Goal: Transaction & Acquisition: Purchase product/service

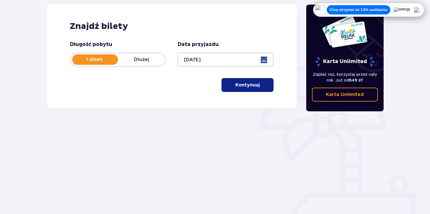
scroll to position [78, 0]
click at [251, 88] on button "Kontynuuj" at bounding box center [248, 85] width 52 height 14
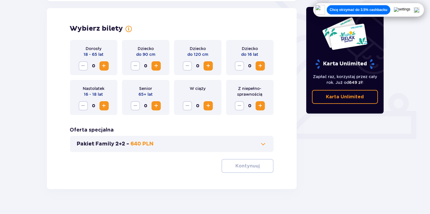
scroll to position [161, 0]
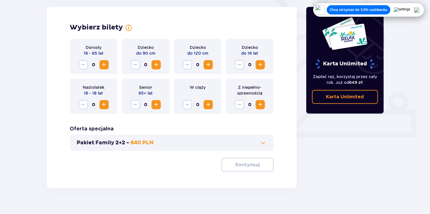
click at [103, 66] on span "Increase" at bounding box center [104, 64] width 7 height 7
click at [102, 67] on span "Increase" at bounding box center [104, 64] width 7 height 7
click at [238, 166] on p "Kontynuuj" at bounding box center [248, 165] width 24 height 6
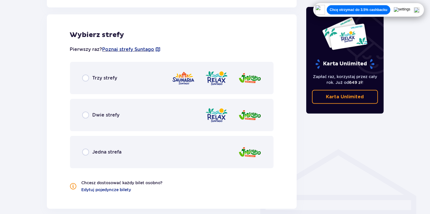
scroll to position [321, 0]
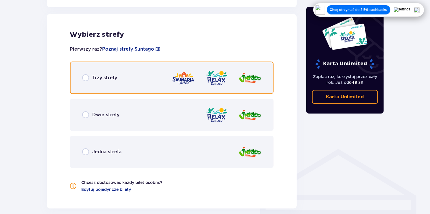
click at [85, 75] on input "radio" at bounding box center [85, 77] width 7 height 7
radio input "true"
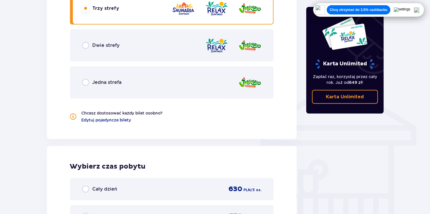
scroll to position [390, 0]
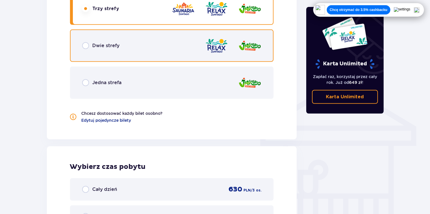
click at [86, 47] on input "radio" at bounding box center [85, 45] width 7 height 7
radio input "true"
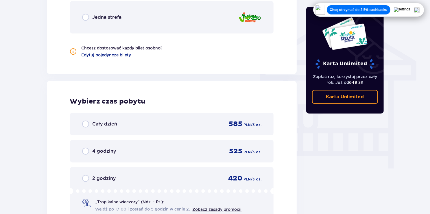
scroll to position [454, 0]
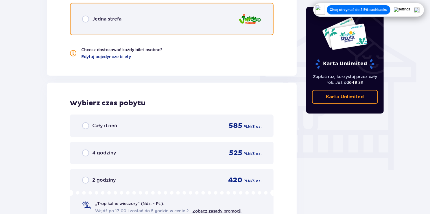
click at [89, 20] on input "radio" at bounding box center [85, 19] width 7 height 7
radio input "true"
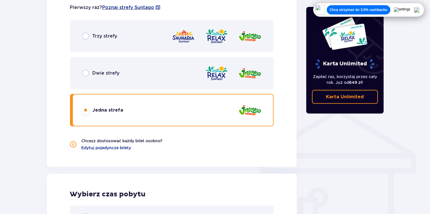
scroll to position [353, 0]
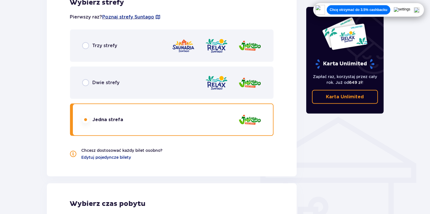
click at [177, 49] on img at bounding box center [183, 46] width 23 height 17
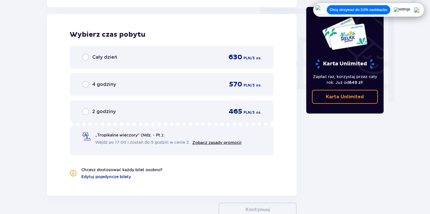
scroll to position [512, 0]
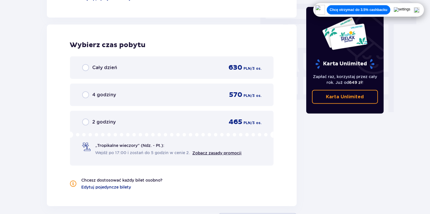
click at [110, 118] on div "2 godziny 465 PLN / 3 os." at bounding box center [172, 122] width 180 height 9
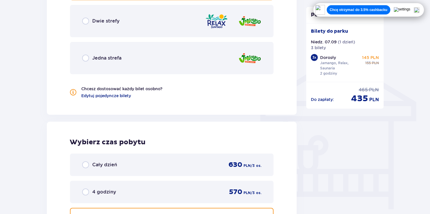
scroll to position [415, 0]
